Goal: Task Accomplishment & Management: Manage account settings

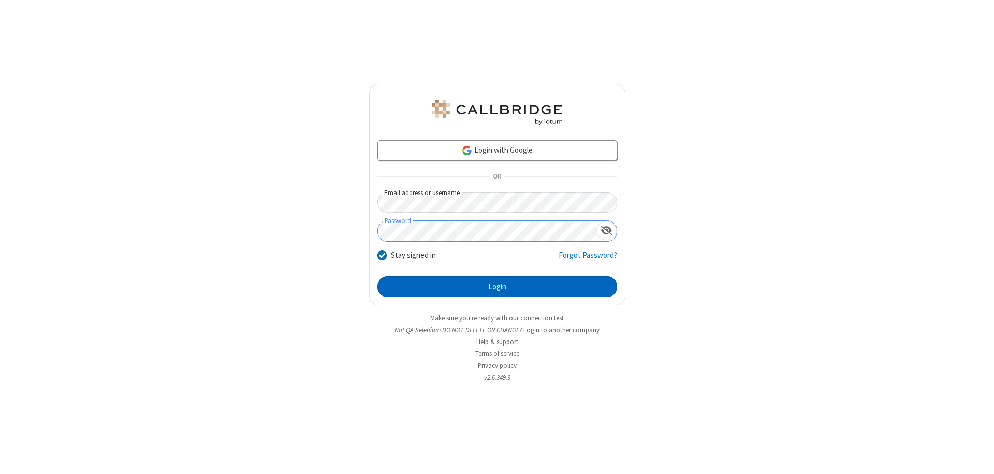
click at [497, 287] on button "Login" at bounding box center [497, 286] width 240 height 21
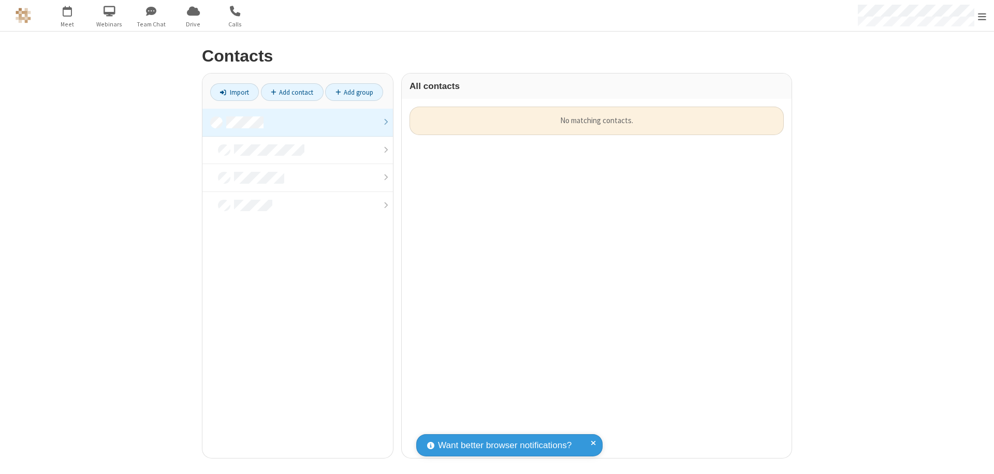
scroll to position [351, 382]
click at [298, 122] on link at bounding box center [297, 123] width 190 height 28
click at [292, 92] on link "Add contact" at bounding box center [292, 92] width 63 height 18
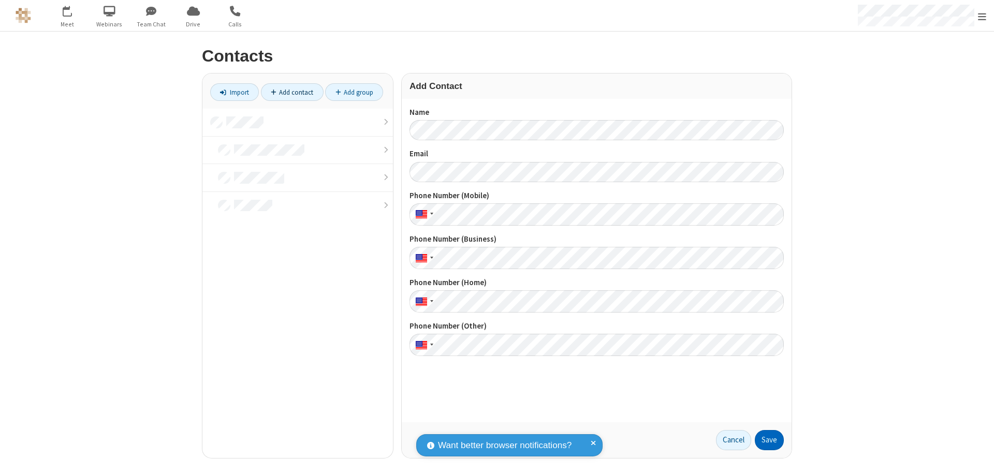
click at [769, 440] on button "Save" at bounding box center [769, 440] width 29 height 21
